Goal: Transaction & Acquisition: Obtain resource

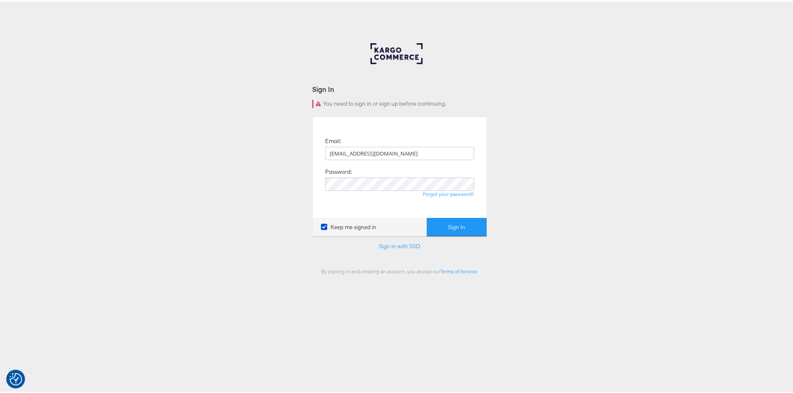
type input "[EMAIL_ADDRESS][DOMAIN_NAME]"
click at [461, 229] on button "Sign In" at bounding box center [457, 225] width 60 height 19
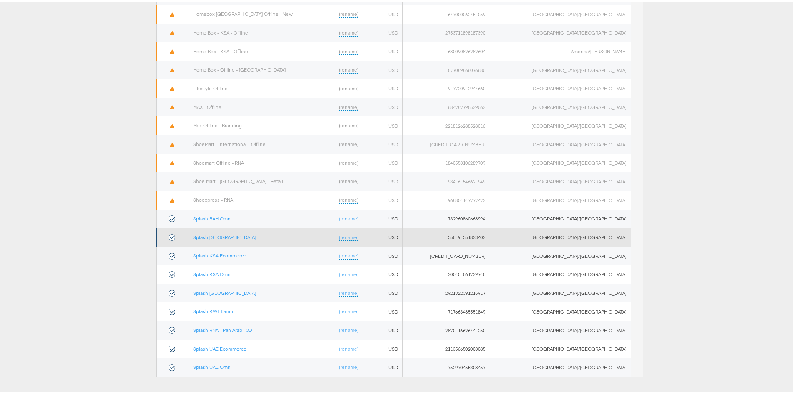
scroll to position [400, 0]
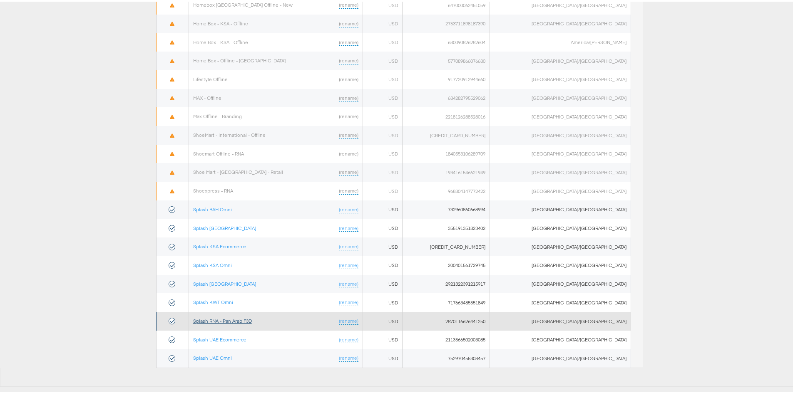
click at [246, 320] on link "Splash RNA - Pan Arab F3D" at bounding box center [222, 319] width 59 height 6
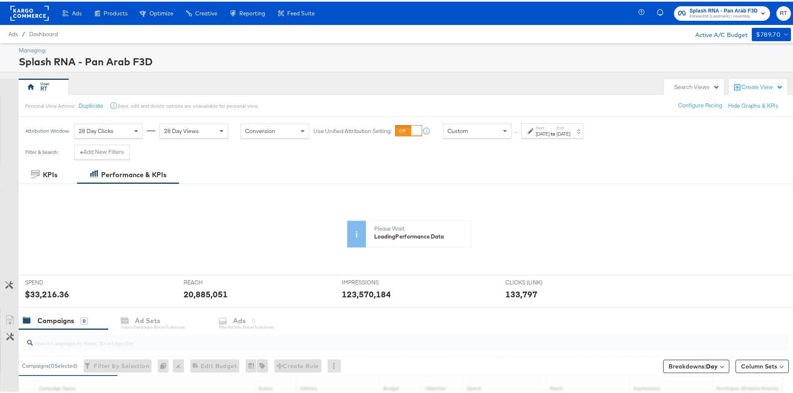
click at [546, 133] on div "Jul 1st 2025" at bounding box center [543, 132] width 14 height 7
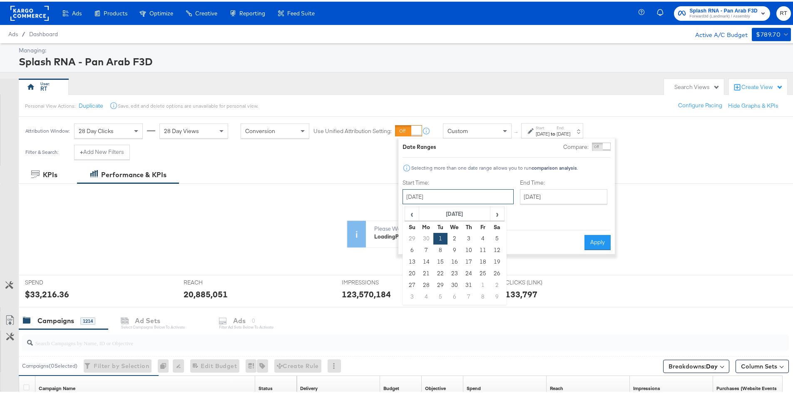
click at [459, 201] on input "July 1st 2025" at bounding box center [457, 195] width 111 height 15
click at [500, 210] on span "›" at bounding box center [497, 212] width 13 height 12
click at [500, 208] on span "›" at bounding box center [497, 212] width 13 height 12
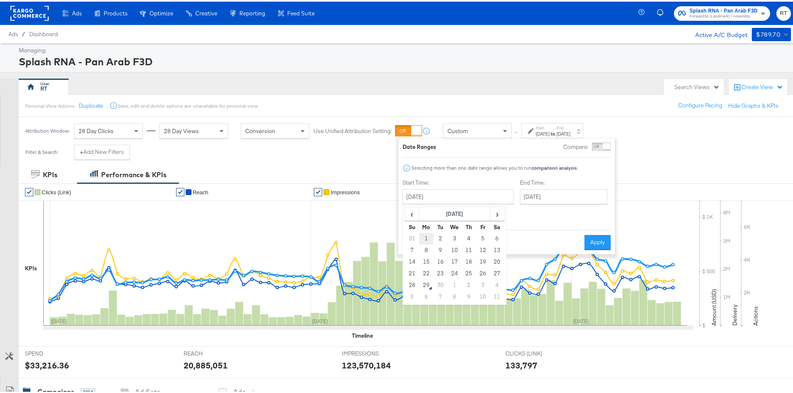
click at [429, 238] on td "1" at bounding box center [426, 237] width 14 height 12
type input "September 1st 2025"
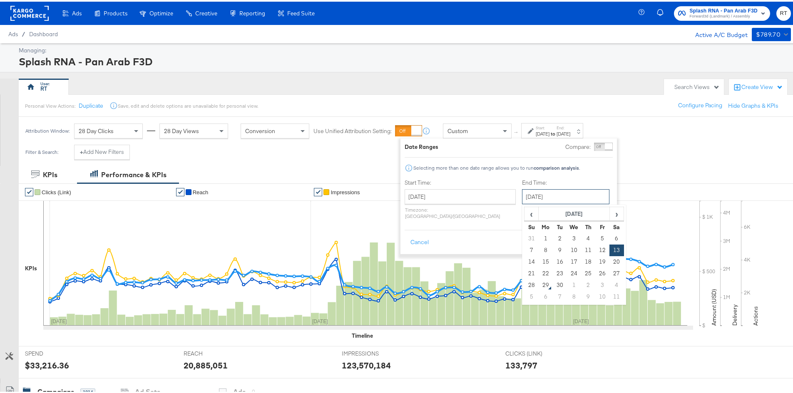
click at [537, 194] on input "September 13th 2025" at bounding box center [565, 195] width 87 height 15
click at [524, 281] on td "28" at bounding box center [531, 284] width 14 height 12
type input "September 28th 2025"
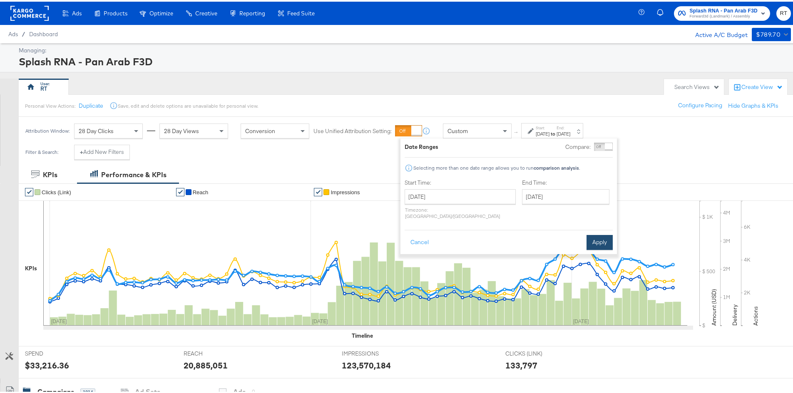
click at [605, 234] on button "Apply" at bounding box center [599, 240] width 26 height 15
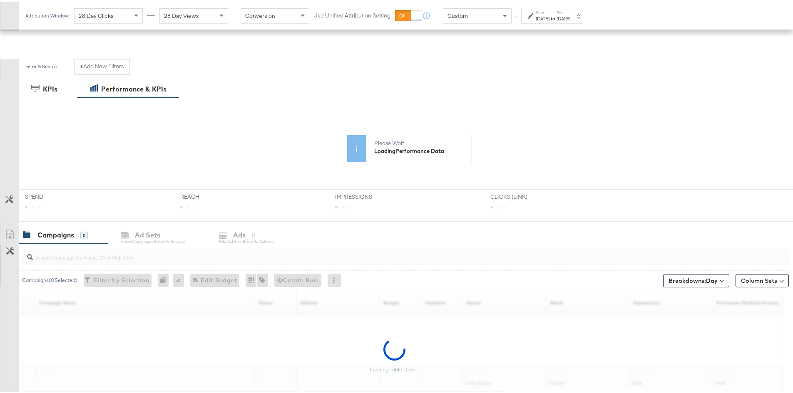
scroll to position [125, 0]
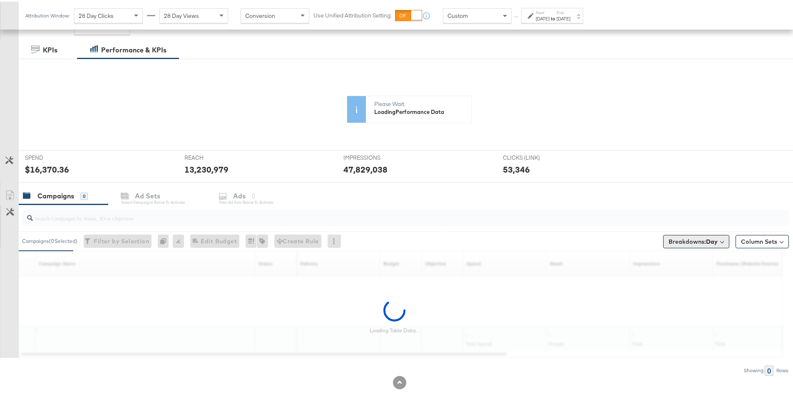
click at [715, 236] on button "Breakdowns: Day" at bounding box center [696, 239] width 66 height 13
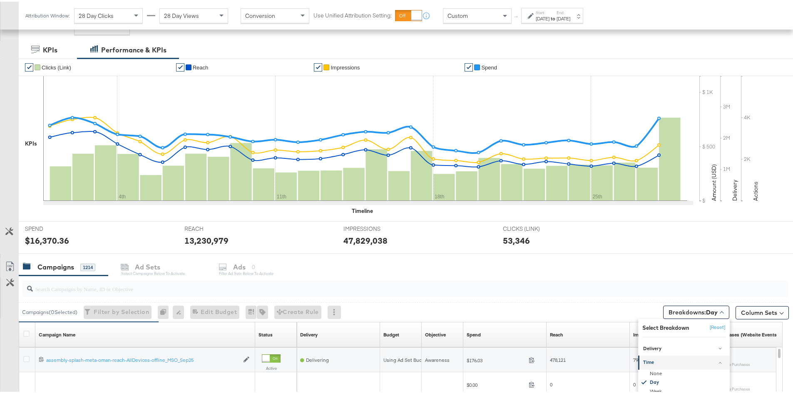
click at [718, 239] on div "SPEND SPEND $16,370.36 REACH REACH 13,230,979 IMPRESSIONS IMPRESSIONS 47,829,03…" at bounding box center [409, 236] width 780 height 32
click at [772, 309] on button "Column Sets" at bounding box center [761, 311] width 53 height 13
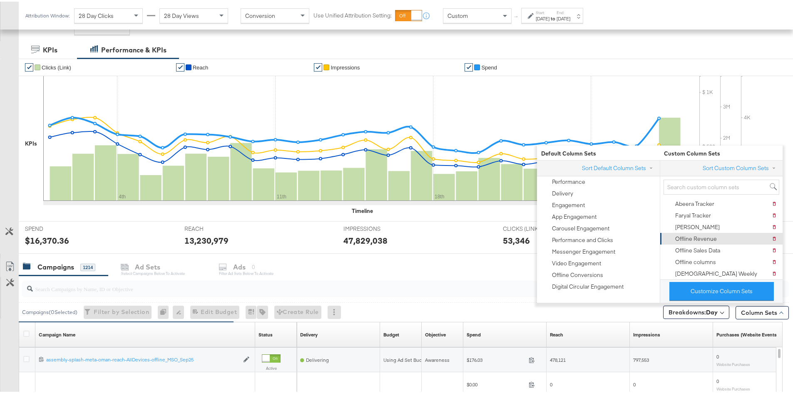
click at [700, 235] on div "Offline Revenue" at bounding box center [696, 237] width 42 height 8
click at [515, 261] on div "Campaigns 1214 Ad Sets Select Campaigns below to activate Ads 0 Filter Ad Sets …" at bounding box center [409, 266] width 780 height 18
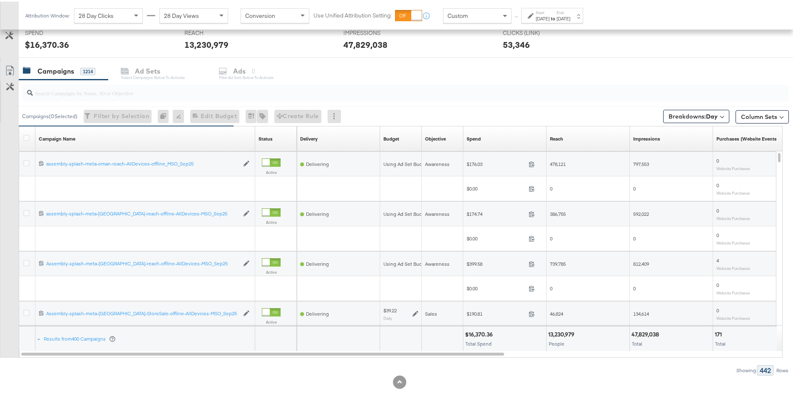
scroll to position [338, 0]
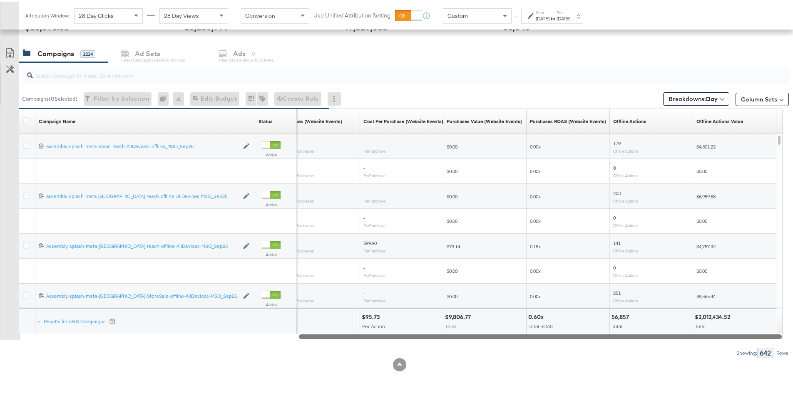
drag, startPoint x: 464, startPoint y: 335, endPoint x: 762, endPoint y: 310, distance: 299.0
click at [762, 310] on div "Campaign Name Sorting Unavailable Status Sorting Unavailable Purchases (Website…" at bounding box center [401, 223] width 764 height 232
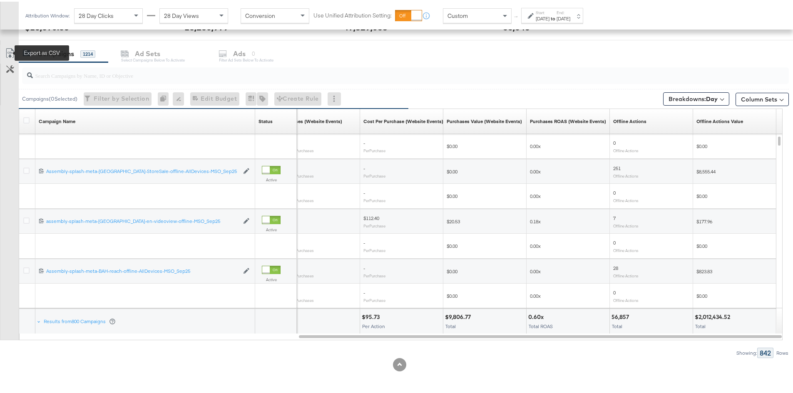
click at [5, 52] on icon at bounding box center [10, 52] width 10 height 10
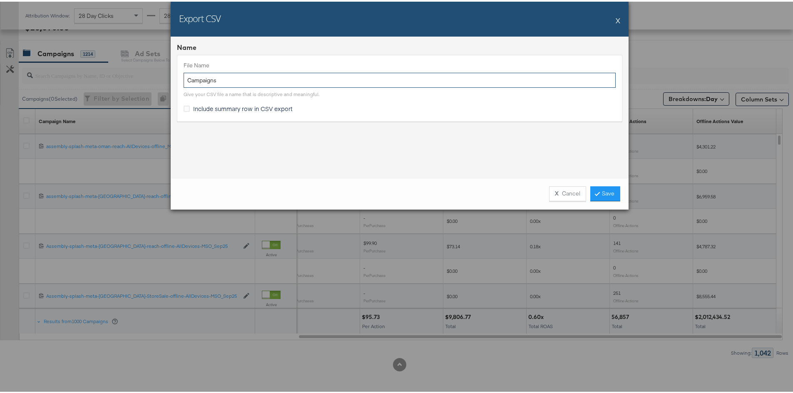
click at [216, 80] on input "Campaigns" at bounding box center [400, 78] width 432 height 15
type input "offline campaigns report"
click at [604, 196] on link "Save" at bounding box center [605, 192] width 30 height 15
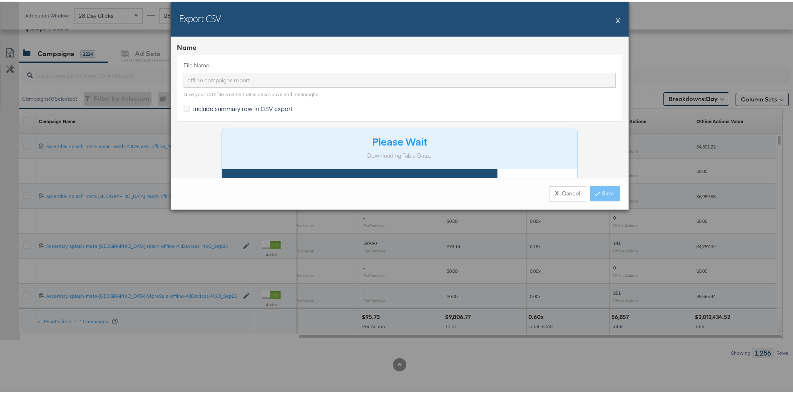
scroll to position [19, 0]
